Goal: Transaction & Acquisition: Purchase product/service

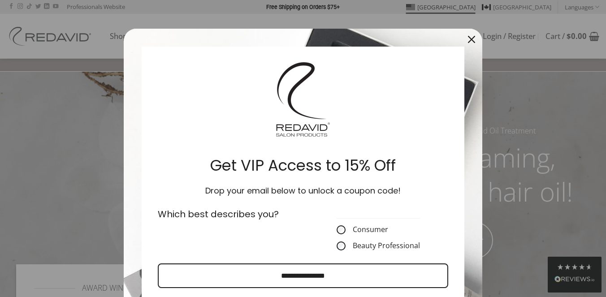
click at [471, 35] on div "Close" at bounding box center [471, 39] width 14 height 14
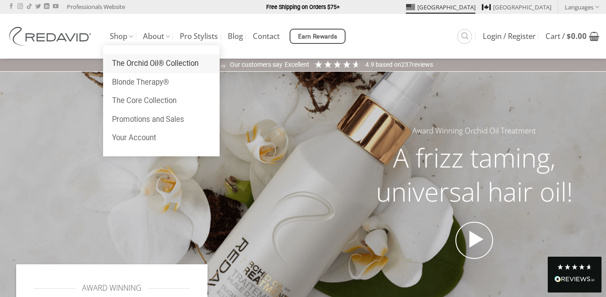
click at [141, 63] on link "The Orchid Oil® Collection" at bounding box center [161, 63] width 117 height 19
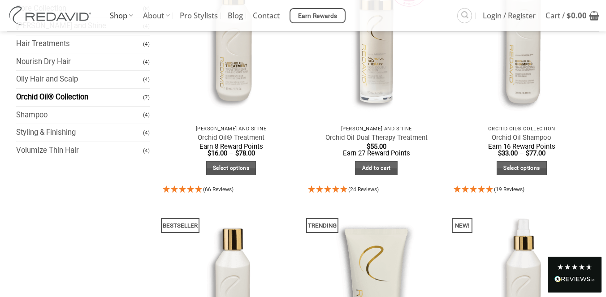
scroll to position [178, 0]
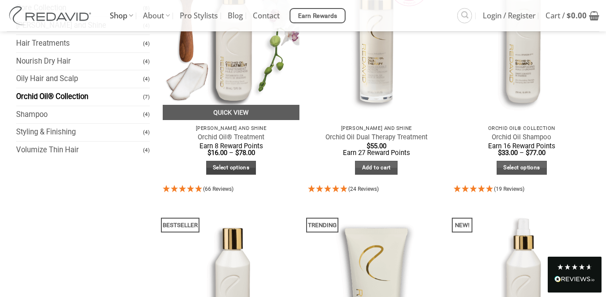
click at [247, 166] on link "Select options" at bounding box center [231, 168] width 50 height 14
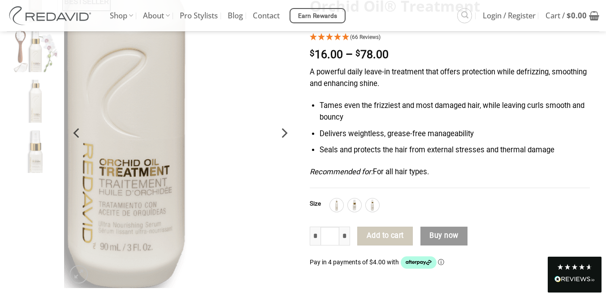
scroll to position [103, 0]
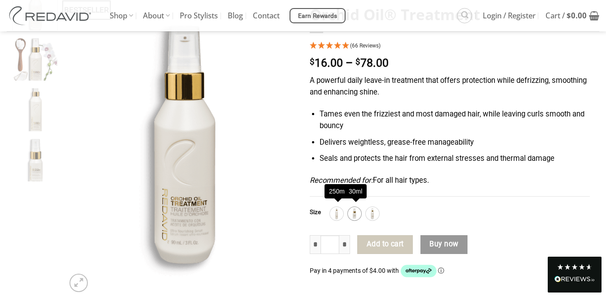
click at [359, 215] on img at bounding box center [355, 214] width 12 height 12
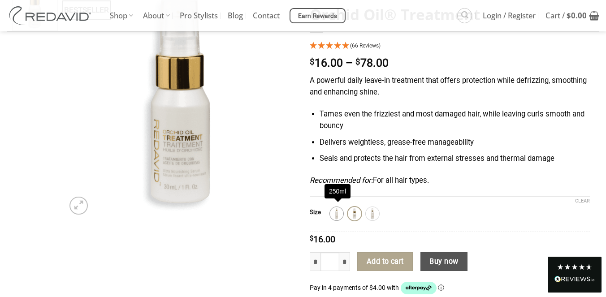
click at [341, 210] on img at bounding box center [337, 214] width 12 height 12
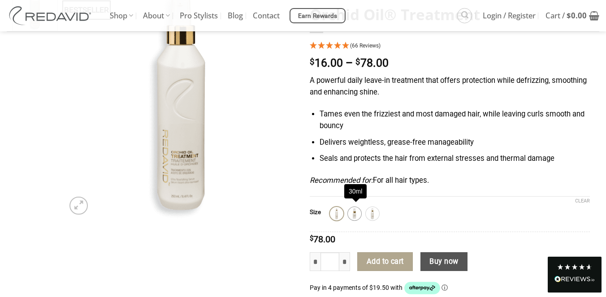
click at [357, 212] on img at bounding box center [355, 214] width 12 height 12
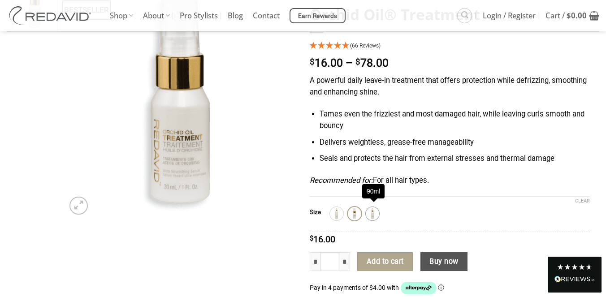
click at [377, 208] on img at bounding box center [373, 214] width 12 height 12
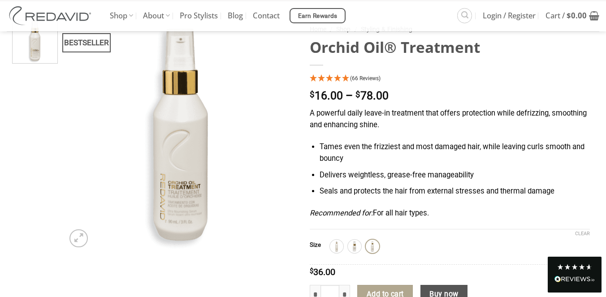
scroll to position [67, 0]
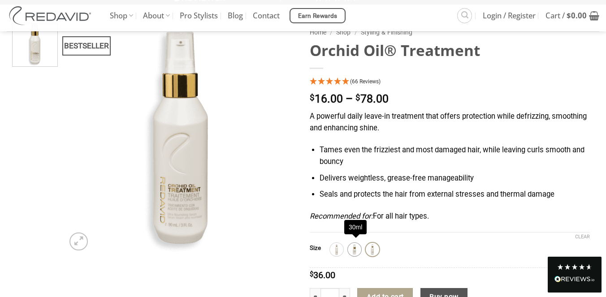
click at [359, 246] on img at bounding box center [355, 250] width 12 height 12
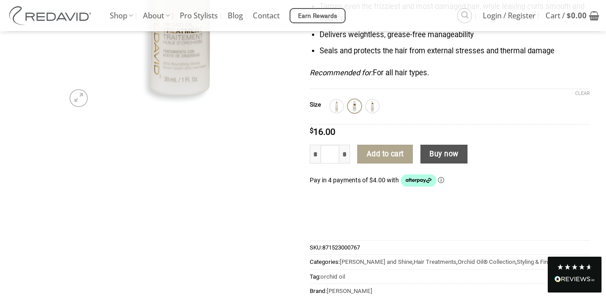
scroll to position [211, 0]
click at [388, 155] on button "Add to cart" at bounding box center [385, 153] width 56 height 19
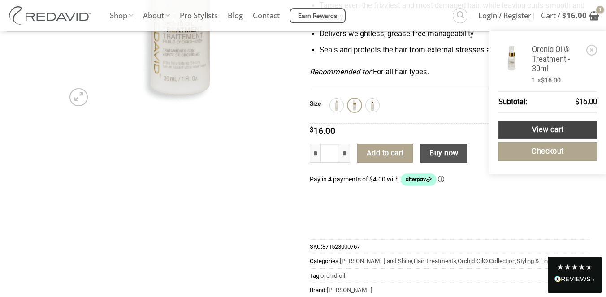
click at [568, 134] on link "View cart" at bounding box center [547, 130] width 99 height 18
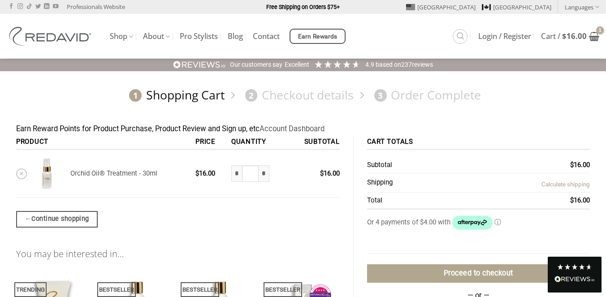
click at [561, 183] on link "Calculate shipping" at bounding box center [565, 184] width 48 height 7
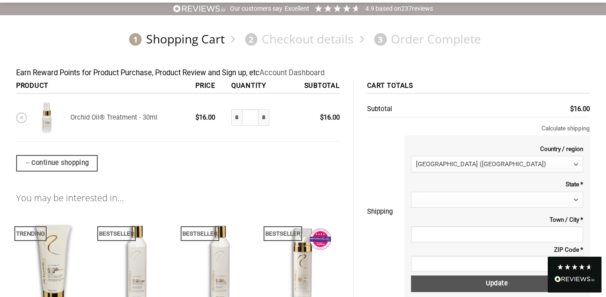
scroll to position [56, 0]
click at [510, 197] on span at bounding box center [497, 199] width 172 height 16
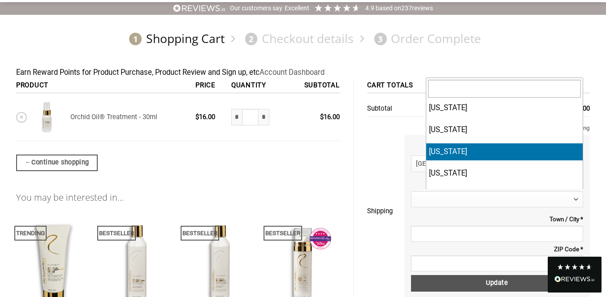
select select "**"
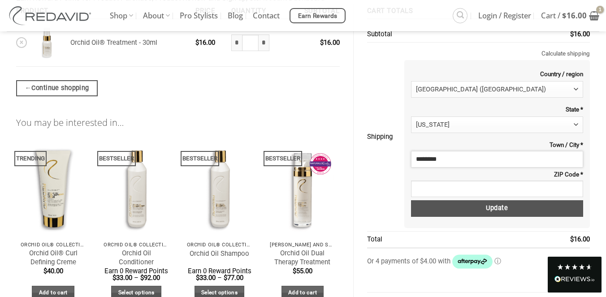
scroll to position [132, 0]
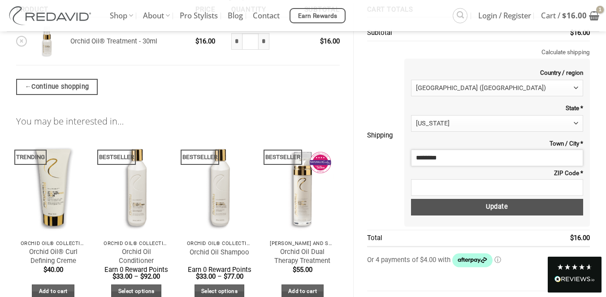
type input "********"
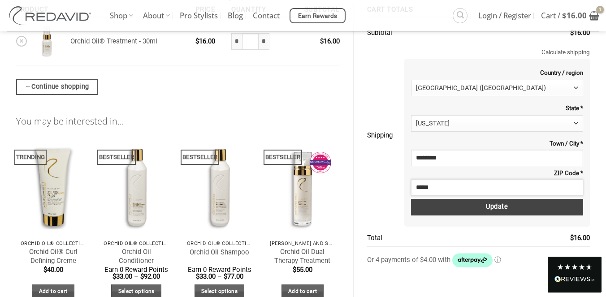
type input "*****"
click at [528, 205] on button "Update" at bounding box center [497, 207] width 172 height 17
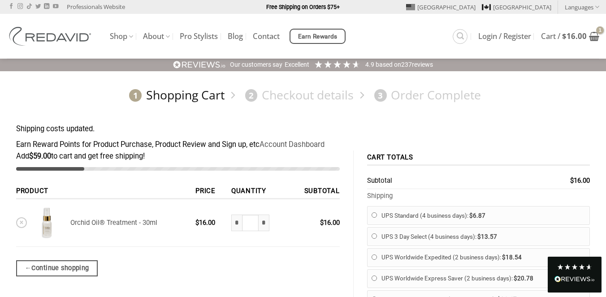
scroll to position [0, 0]
click at [22, 220] on link "×" at bounding box center [21, 222] width 11 height 11
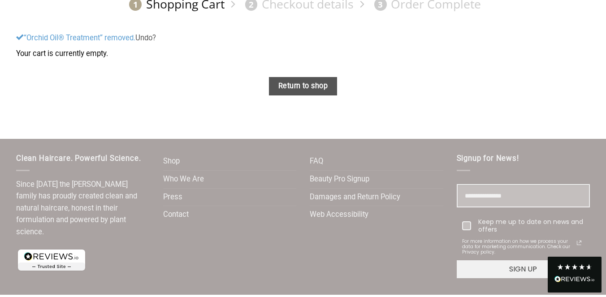
scroll to position [91, 0]
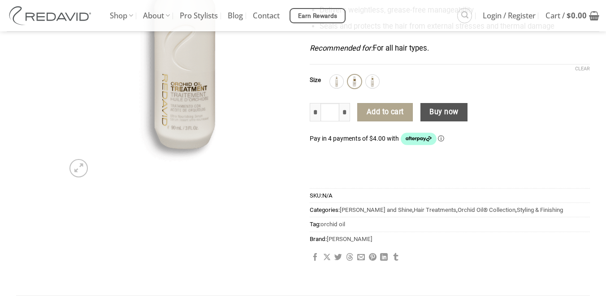
scroll to position [211, 0]
